Goal: Information Seeking & Learning: Learn about a topic

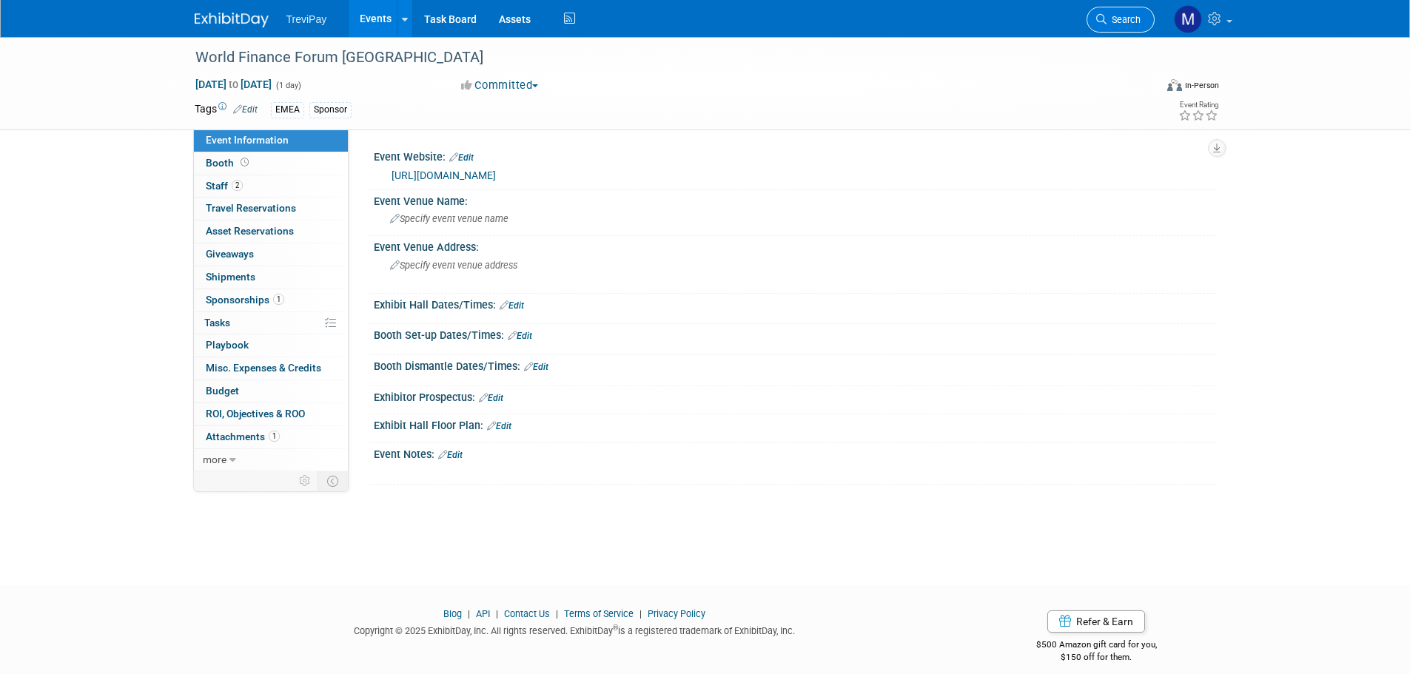
click at [1130, 12] on link "Search" at bounding box center [1121, 20] width 68 height 26
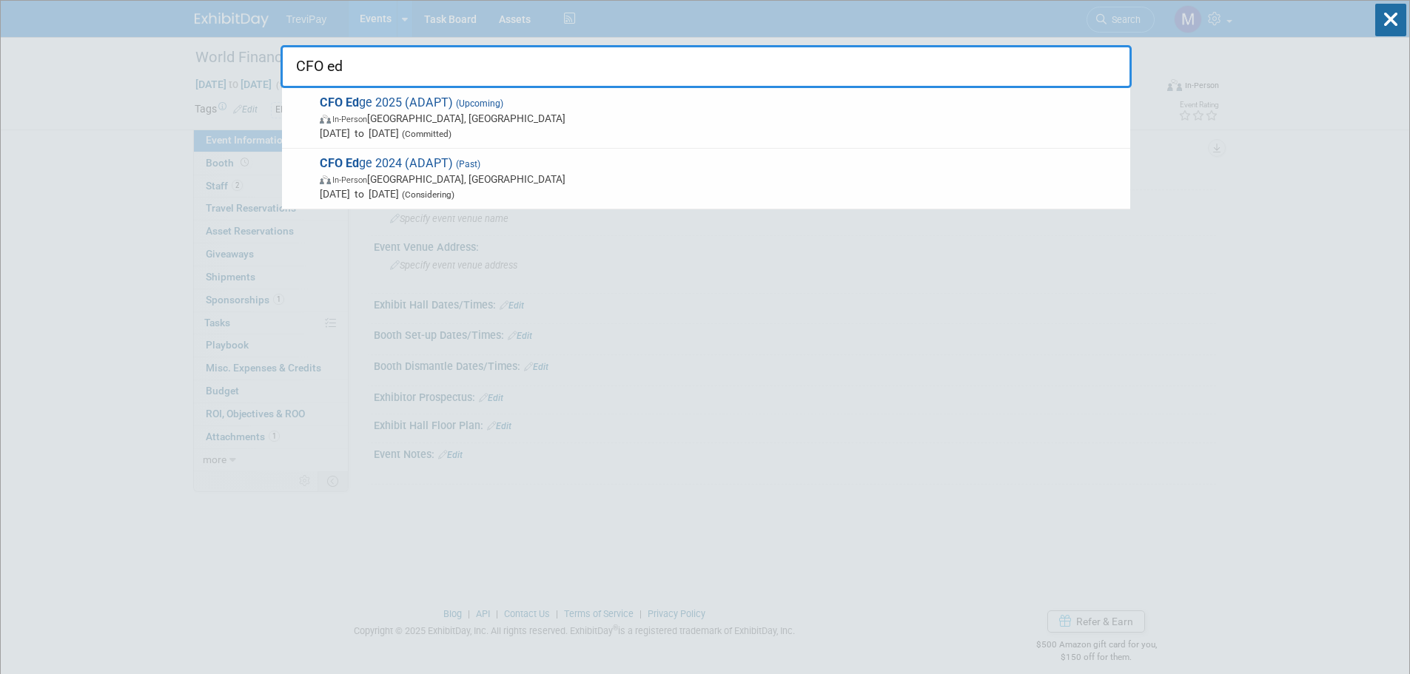
type input "CFO ed"
click at [521, 119] on span "In-Person [GEOGRAPHIC_DATA], [GEOGRAPHIC_DATA]" at bounding box center [721, 118] width 803 height 15
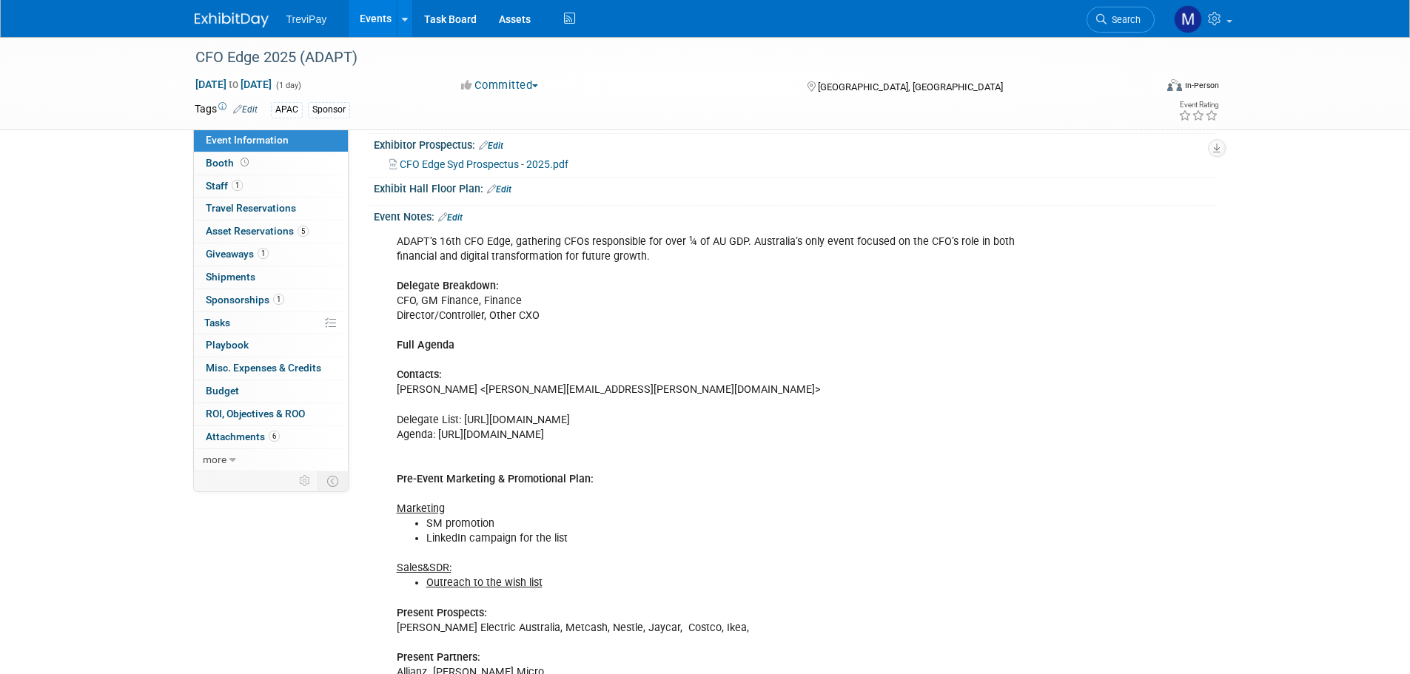
scroll to position [222, 0]
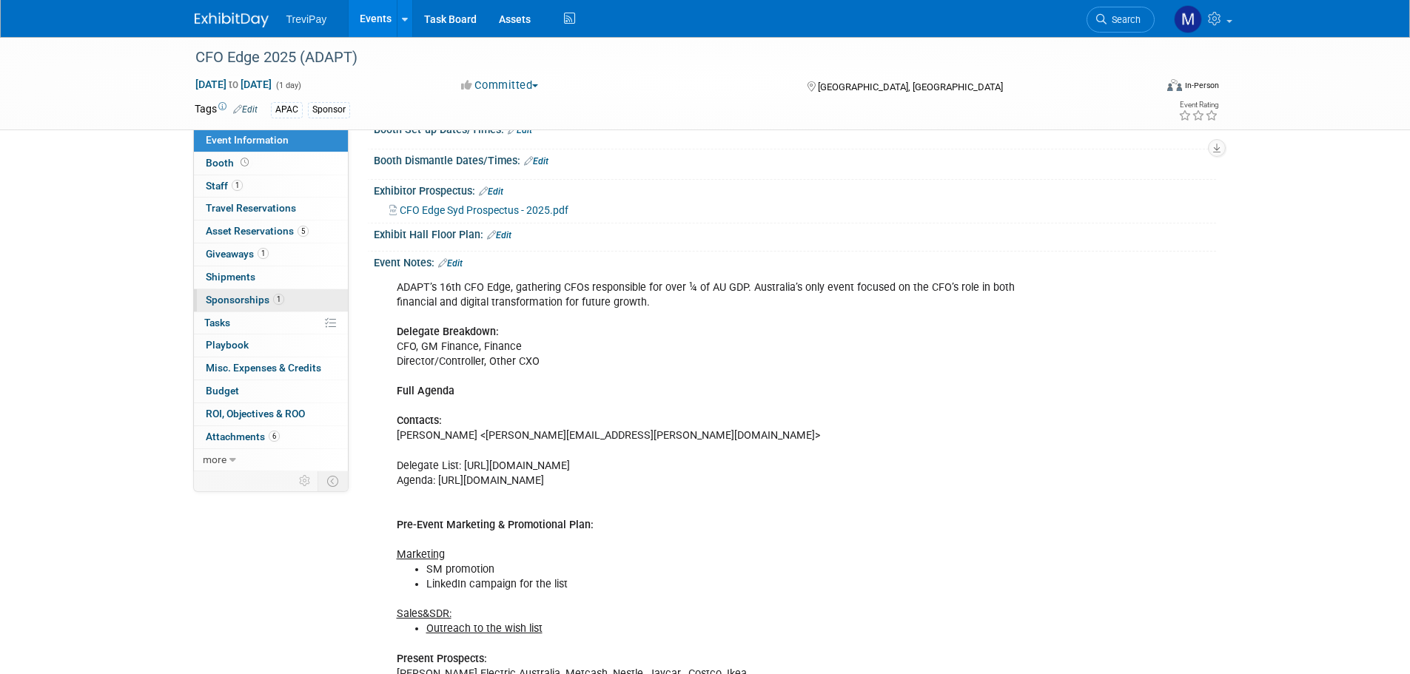
click at [237, 290] on link "1 Sponsorships 1" at bounding box center [271, 300] width 154 height 22
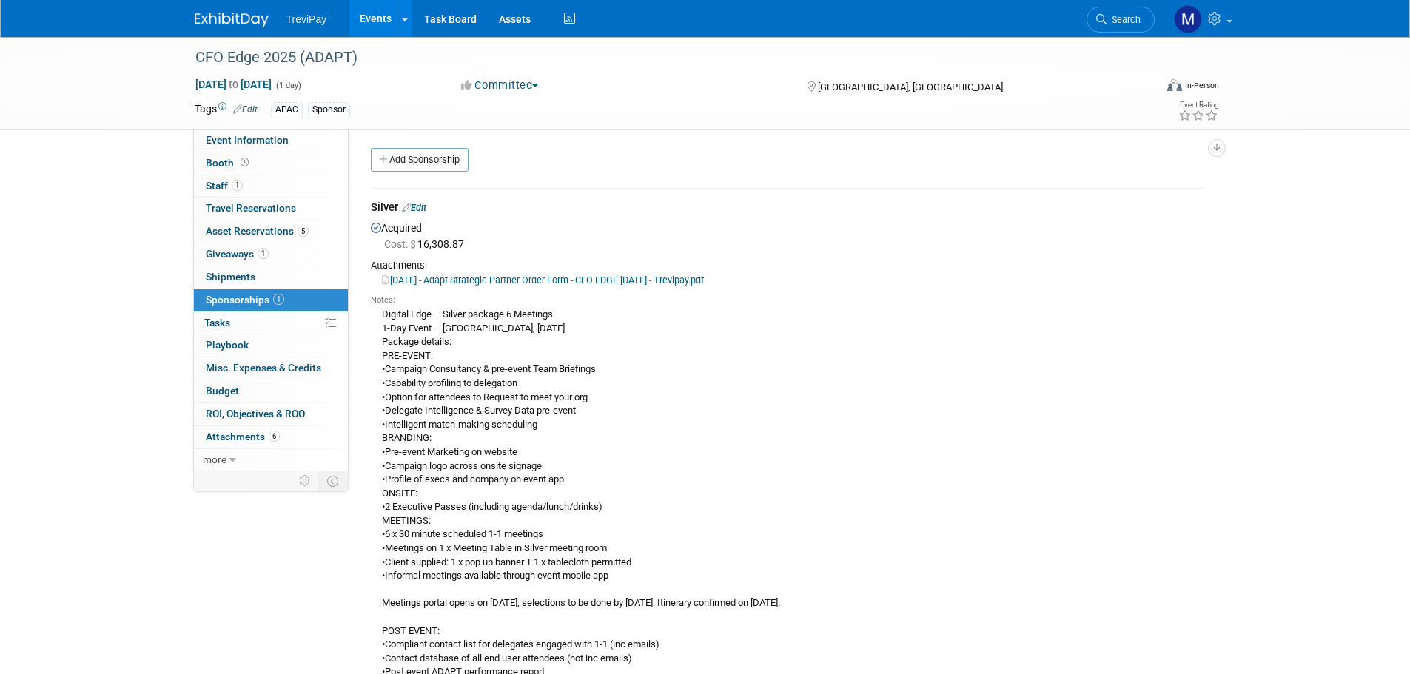
scroll to position [0, 0]
click at [262, 136] on span "Event Information" at bounding box center [247, 140] width 83 height 12
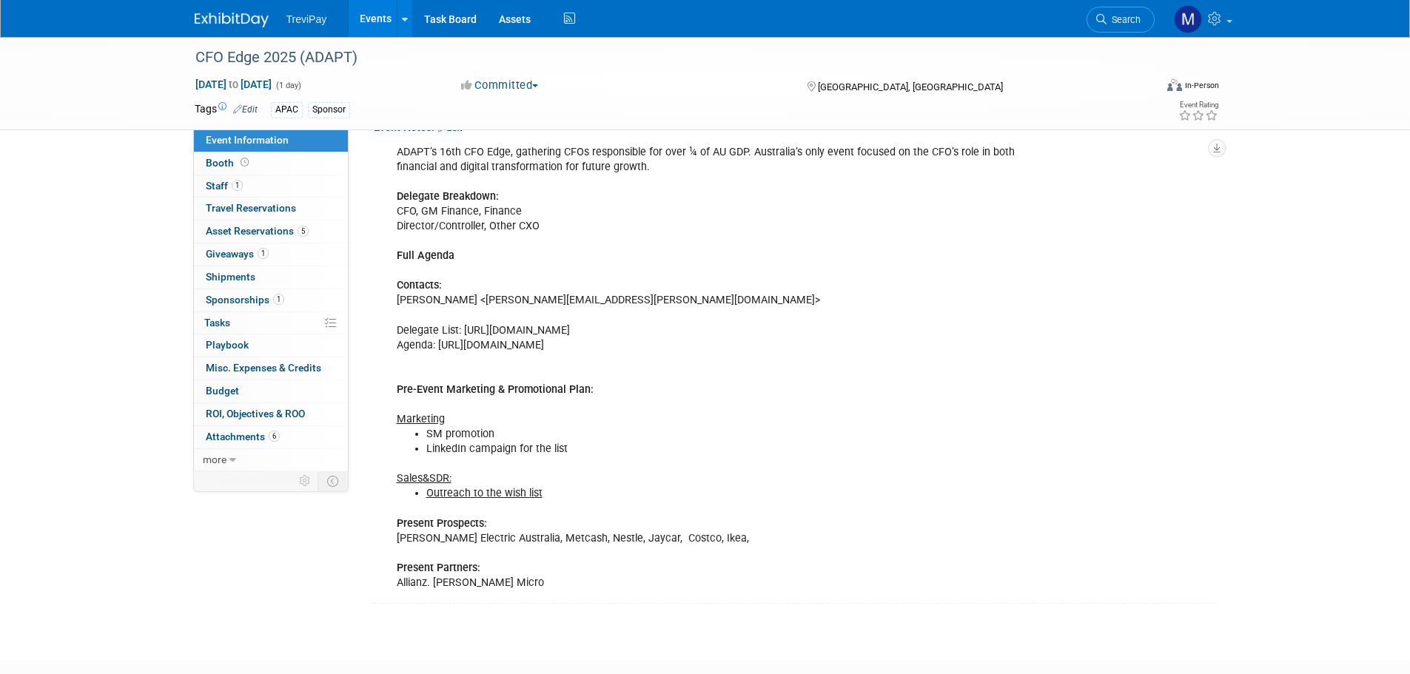
scroll to position [370, 0]
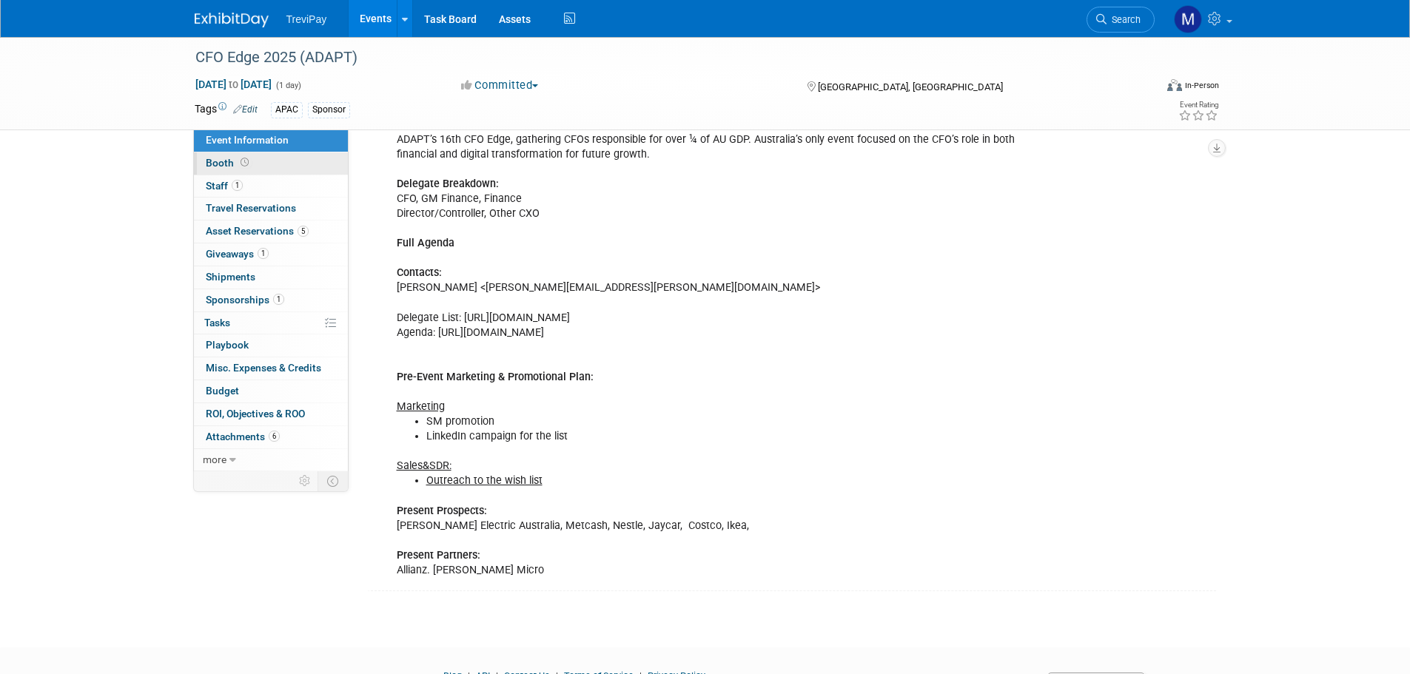
click at [225, 161] on span "Booth" at bounding box center [229, 163] width 46 height 12
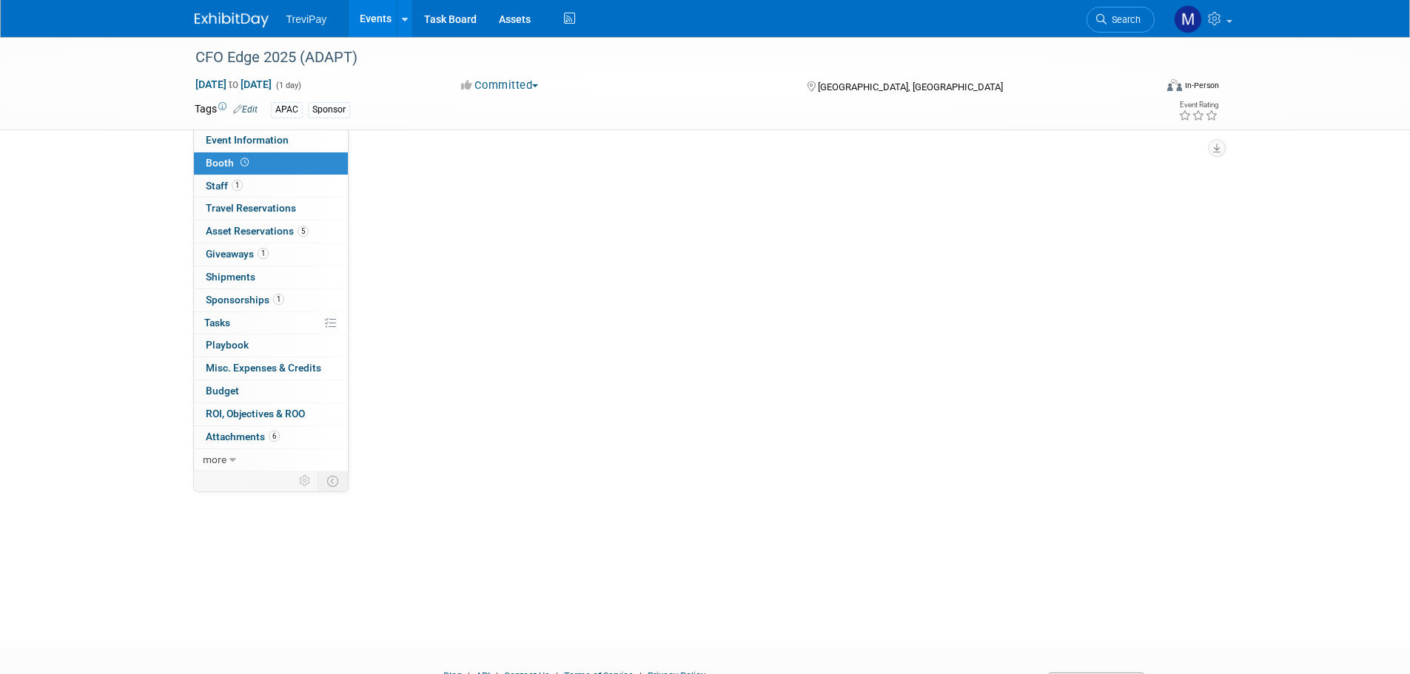
scroll to position [0, 0]
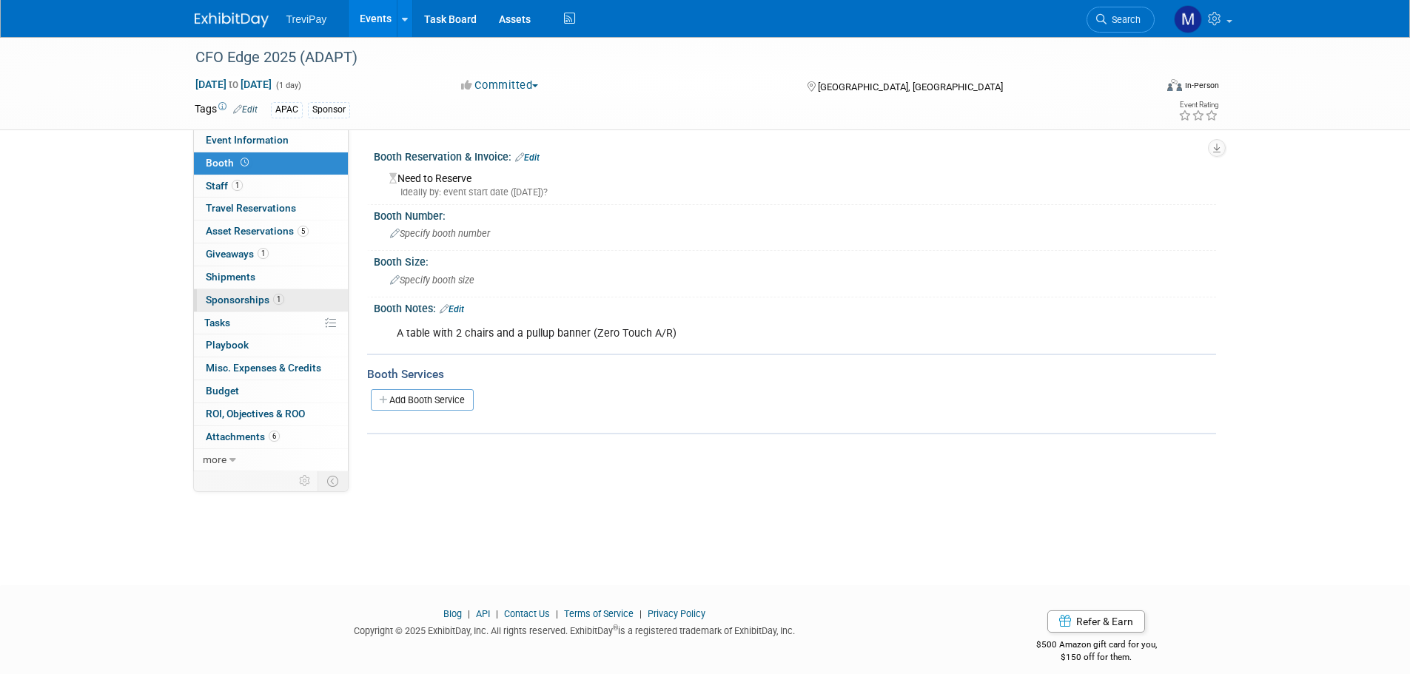
click at [226, 298] on span "Sponsorships 1" at bounding box center [245, 300] width 78 height 12
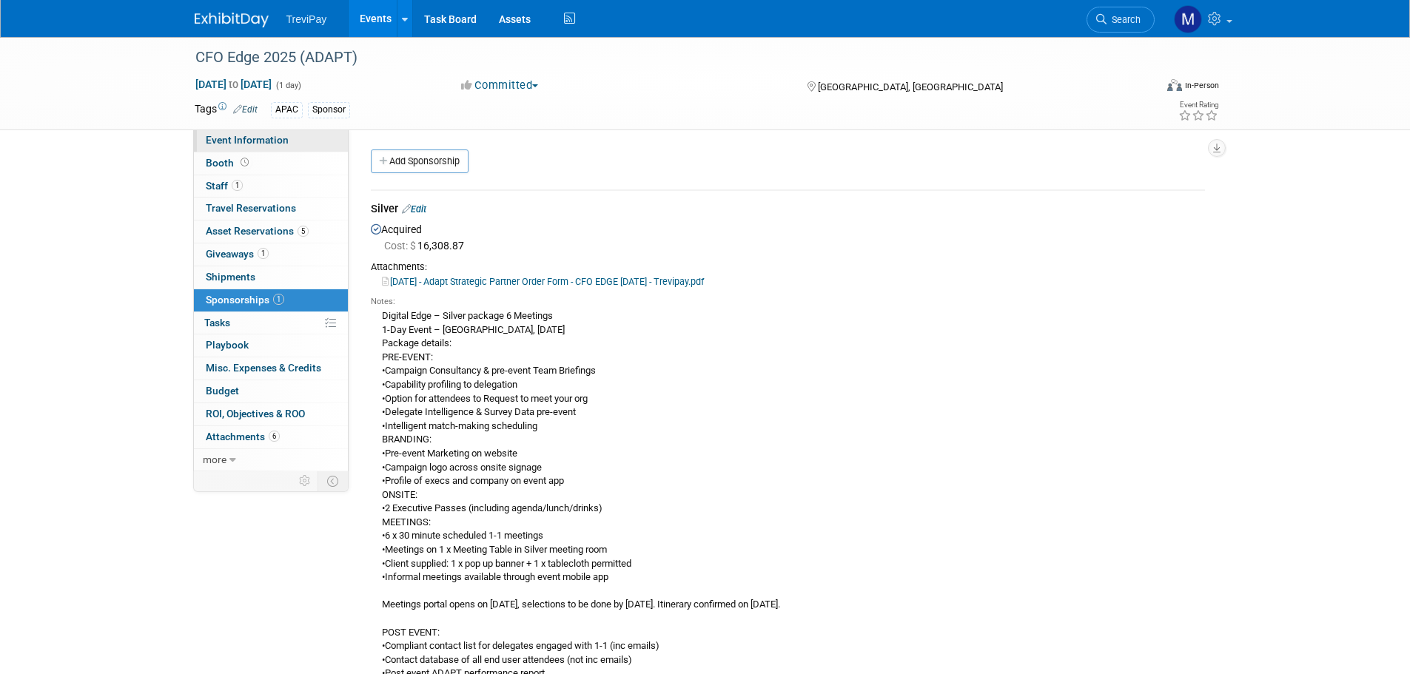
click at [249, 146] on link "Event Information" at bounding box center [271, 141] width 154 height 22
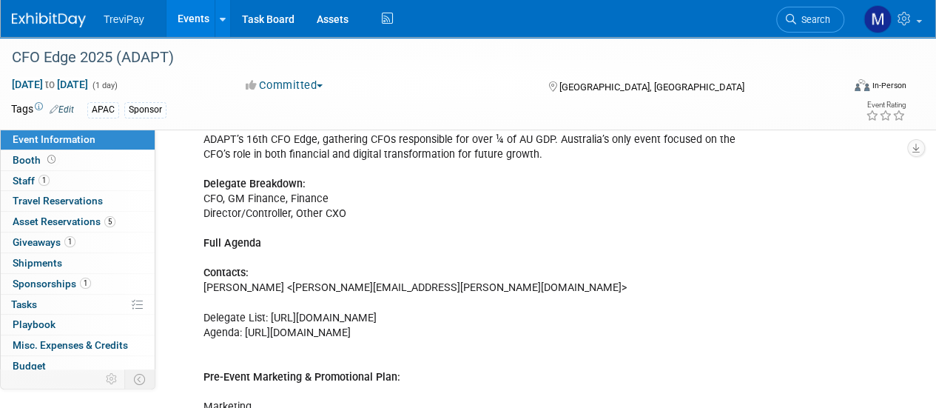
scroll to position [444, 0]
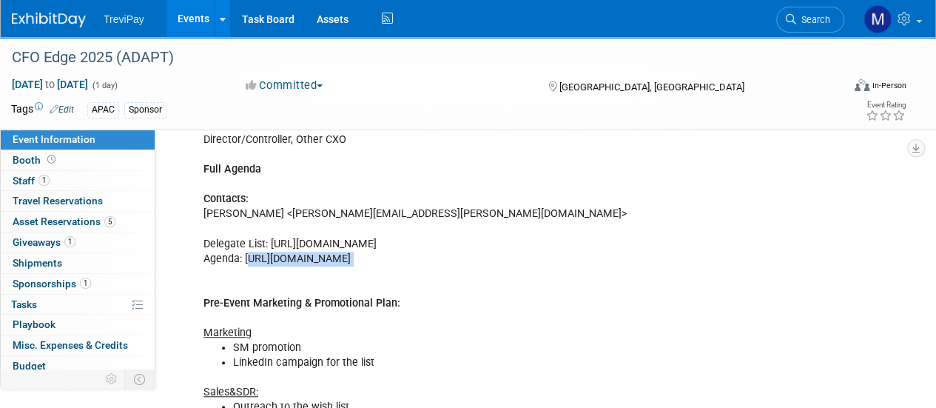
drag, startPoint x: 252, startPoint y: 272, endPoint x: 322, endPoint y: 294, distance: 73.7
click at [322, 294] on div "ADAPT’s 16th CFO Edge, gathering CFOs responsible for over ¼ of AU GDP. Austral…" at bounding box center [478, 281] width 570 height 460
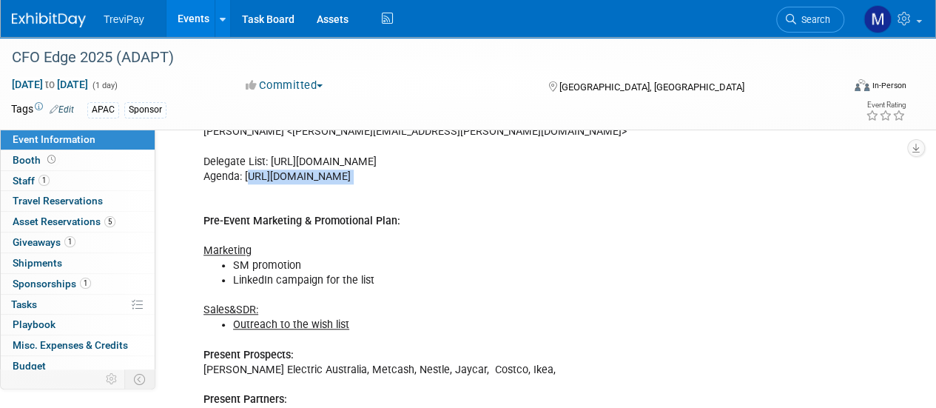
scroll to position [518, 0]
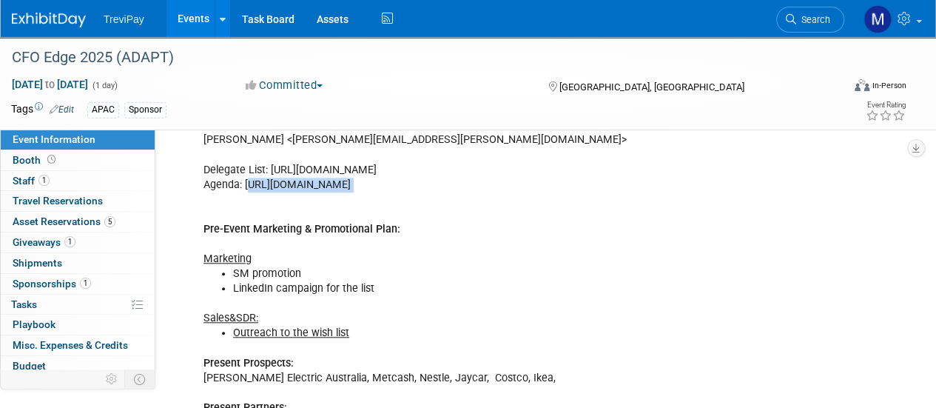
click at [250, 207] on div "ADAPT’s 16th CFO Edge, gathering CFOs responsible for over ¼ of AU GDP. Austral…" at bounding box center [478, 207] width 570 height 460
drag, startPoint x: 271, startPoint y: 162, endPoint x: 353, endPoint y: 184, distance: 84.9
click at [353, 184] on div "ADAPT’s 16th CFO Edge, gathering CFOs responsible for over ¼ of AU GDP. Austral…" at bounding box center [478, 207] width 570 height 460
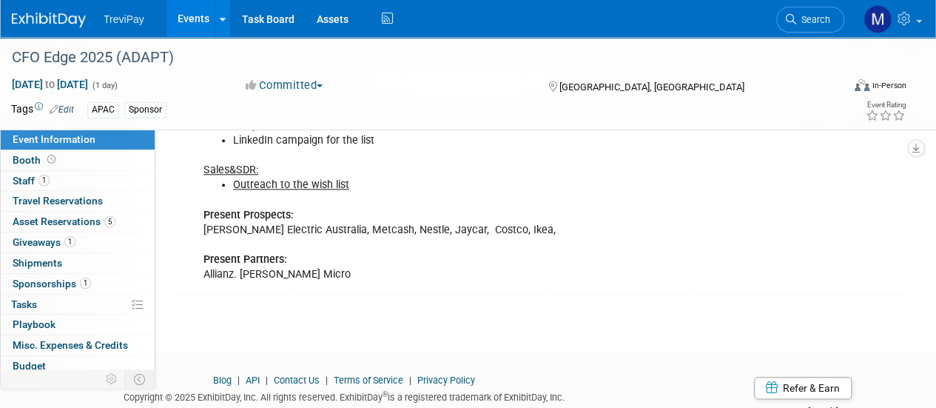
scroll to position [740, 0]
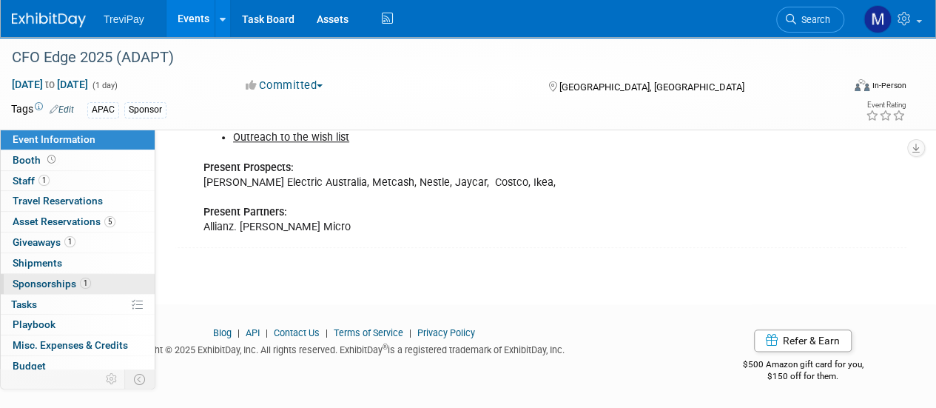
click at [35, 279] on span "Sponsorships 1" at bounding box center [52, 284] width 78 height 12
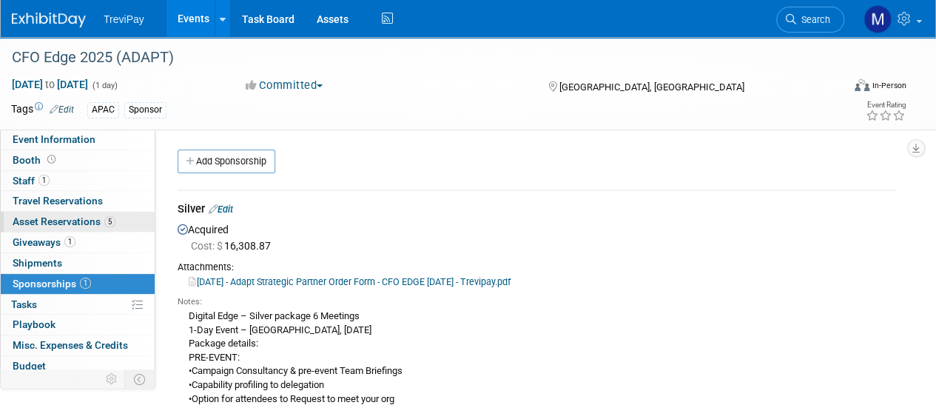
scroll to position [0, 0]
click at [70, 218] on span "Asset Reservations 5" at bounding box center [64, 221] width 103 height 12
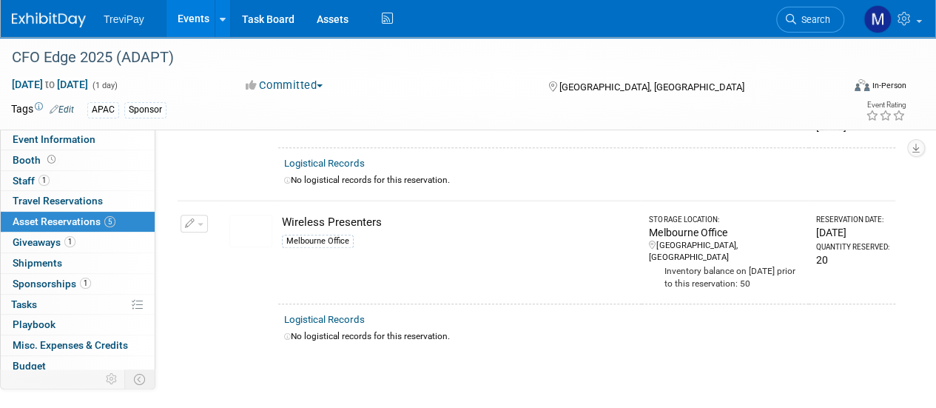
scroll to position [666, 0]
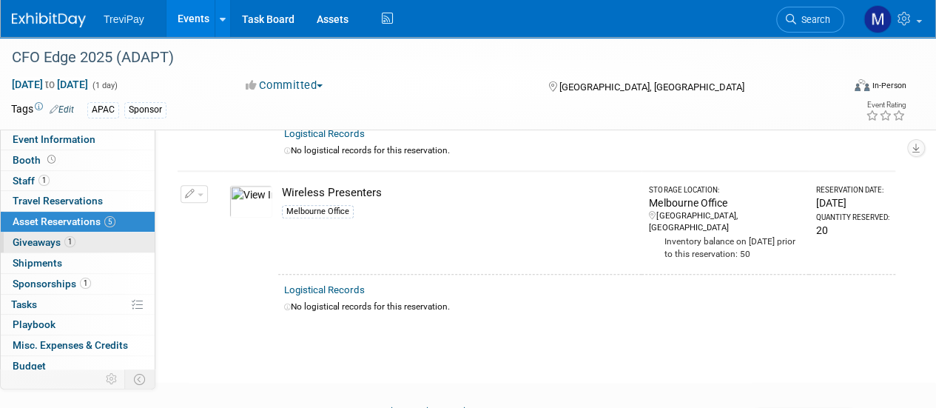
click at [41, 246] on span "Giveaways 1" at bounding box center [44, 242] width 63 height 12
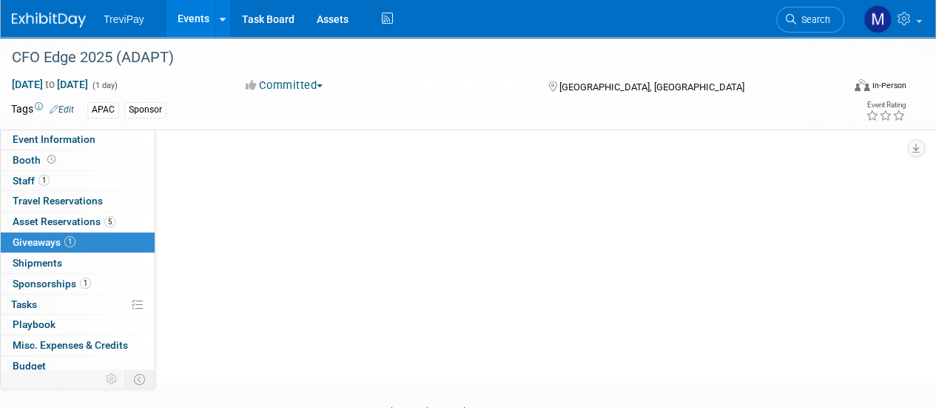
scroll to position [0, 0]
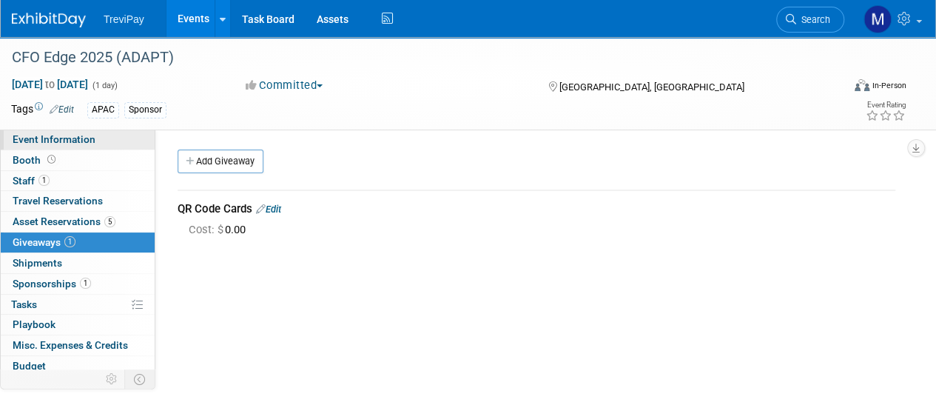
click at [58, 135] on span "Event Information" at bounding box center [54, 139] width 83 height 12
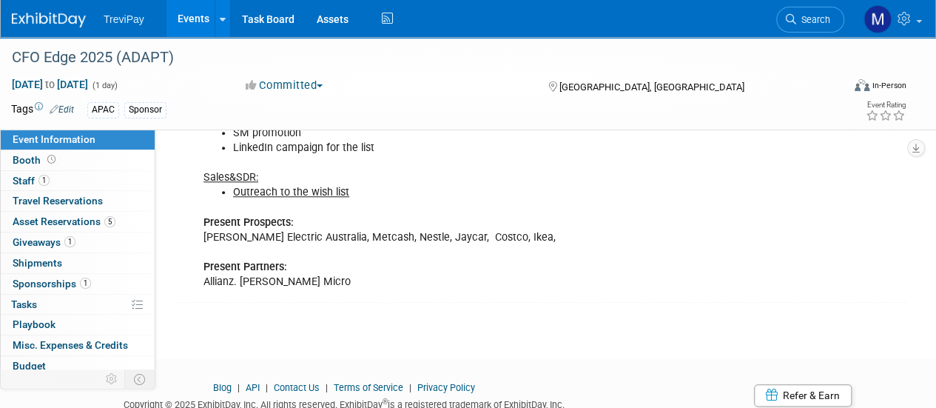
scroll to position [740, 0]
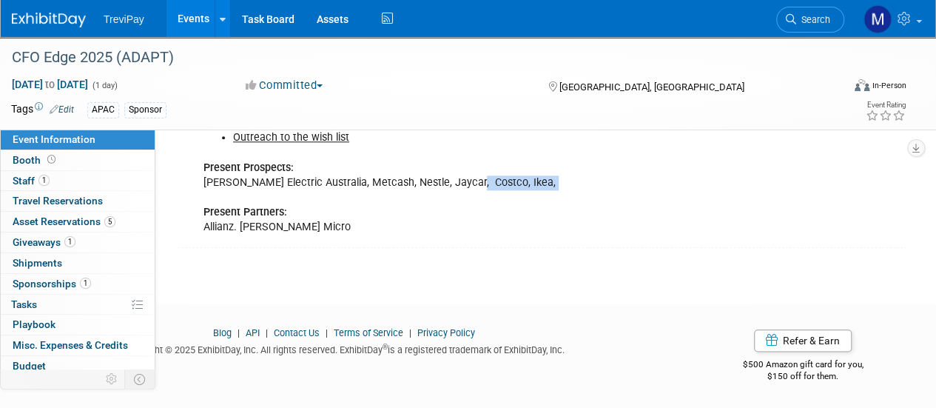
drag, startPoint x: 462, startPoint y: 186, endPoint x: 479, endPoint y: 189, distance: 17.3
click at [482, 192] on div "ADAPT’s 16th CFO Edge, gathering CFOs responsible for over ¼ of AU GDP. Austral…" at bounding box center [478, 12] width 570 height 460
click at [477, 183] on div "ADAPT’s 16th CFO Edge, gathering CFOs responsible for over ¼ of AU GDP. Austral…" at bounding box center [478, 12] width 570 height 460
click at [484, 184] on div "ADAPT’s 16th CFO Edge, gathering CFOs responsible for over ¼ of AU GDP. Austral…" at bounding box center [478, 12] width 570 height 460
